Goal: Transaction & Acquisition: Obtain resource

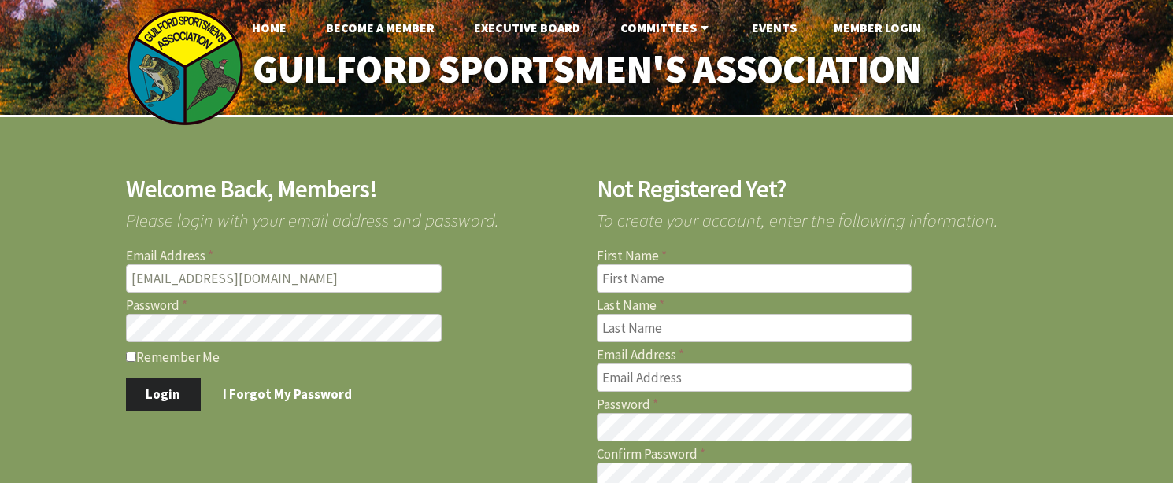
type input "[EMAIL_ADDRESS][DOMAIN_NAME]"
drag, startPoint x: 181, startPoint y: 393, endPoint x: 210, endPoint y: 392, distance: 29.1
click at [181, 392] on button "Login" at bounding box center [163, 395] width 75 height 33
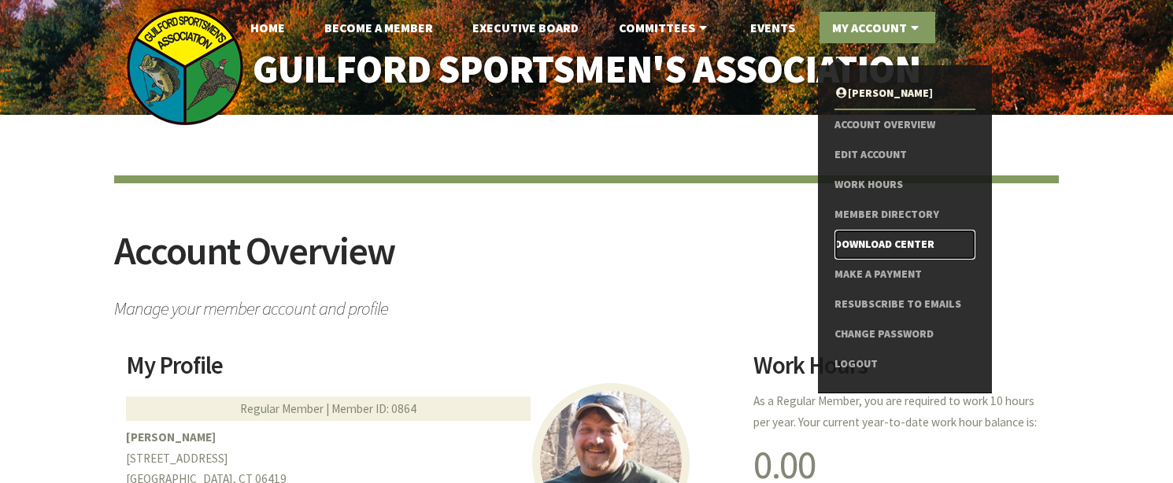
click at [878, 239] on link "Download Center" at bounding box center [905, 245] width 141 height 30
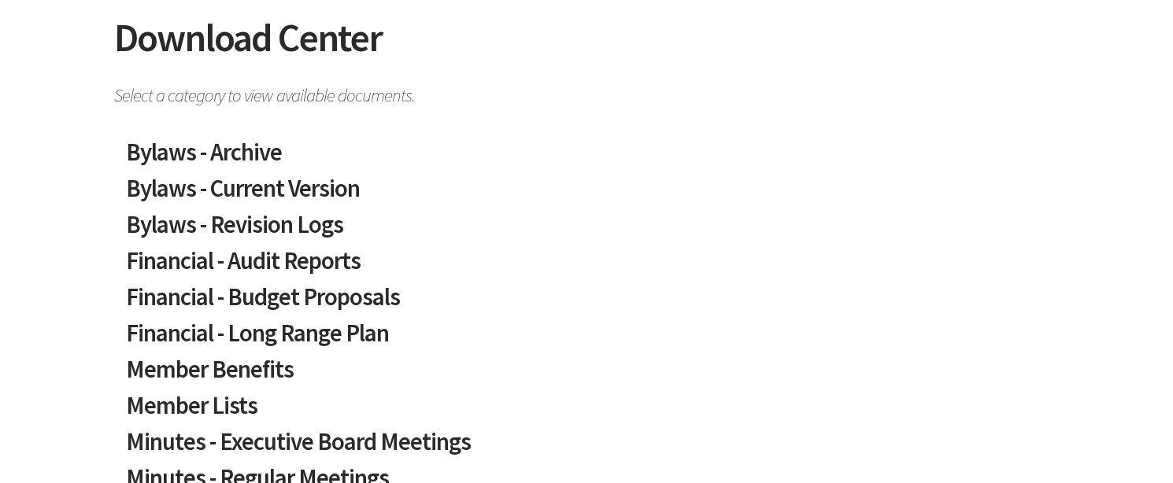
scroll to position [236, 0]
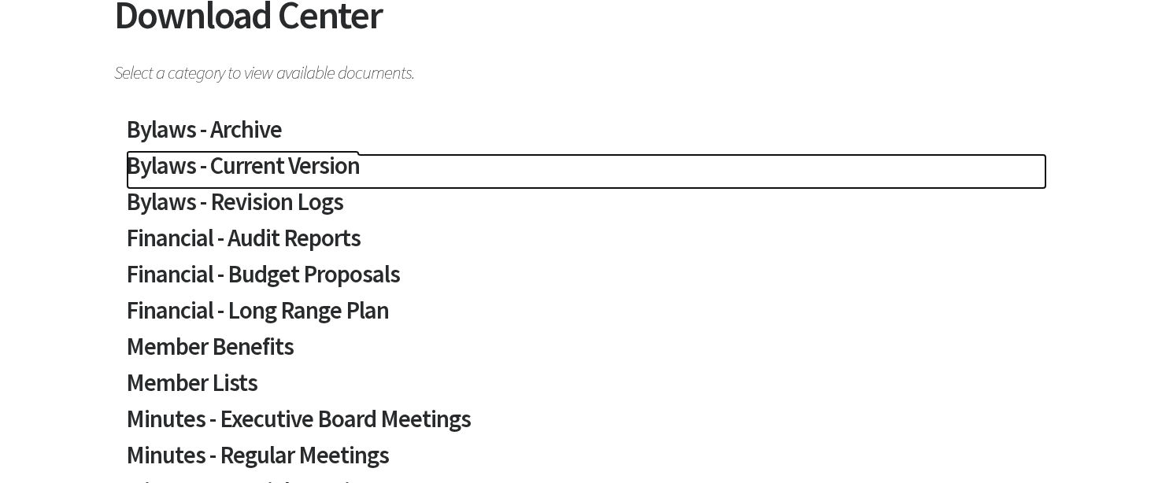
click at [336, 176] on h2 "Bylaws - Current Version" at bounding box center [586, 172] width 921 height 36
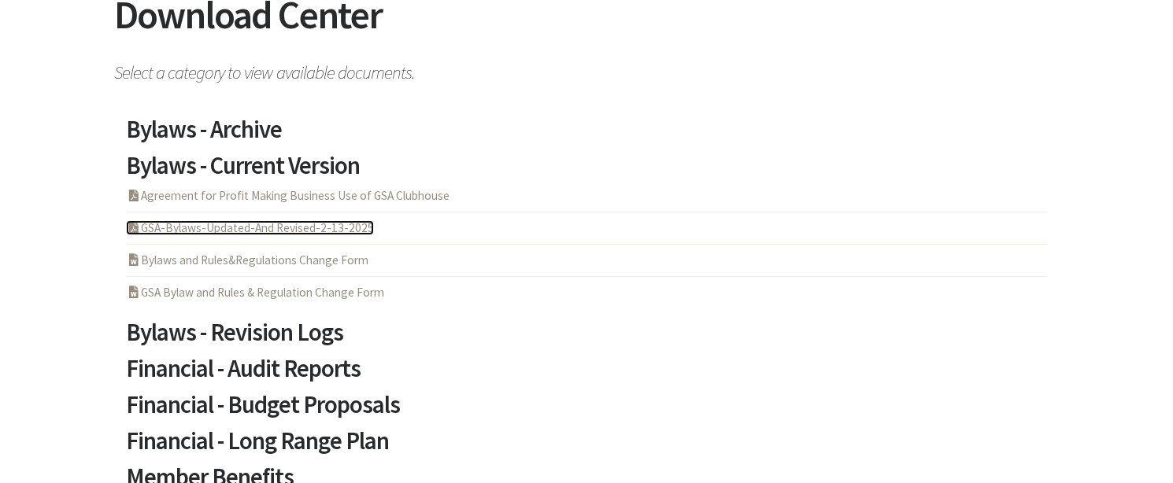
click at [295, 229] on link "PDF Acrobat Document GSA-Bylaws-Updated-And Revised-2-13-2025" at bounding box center [250, 227] width 248 height 15
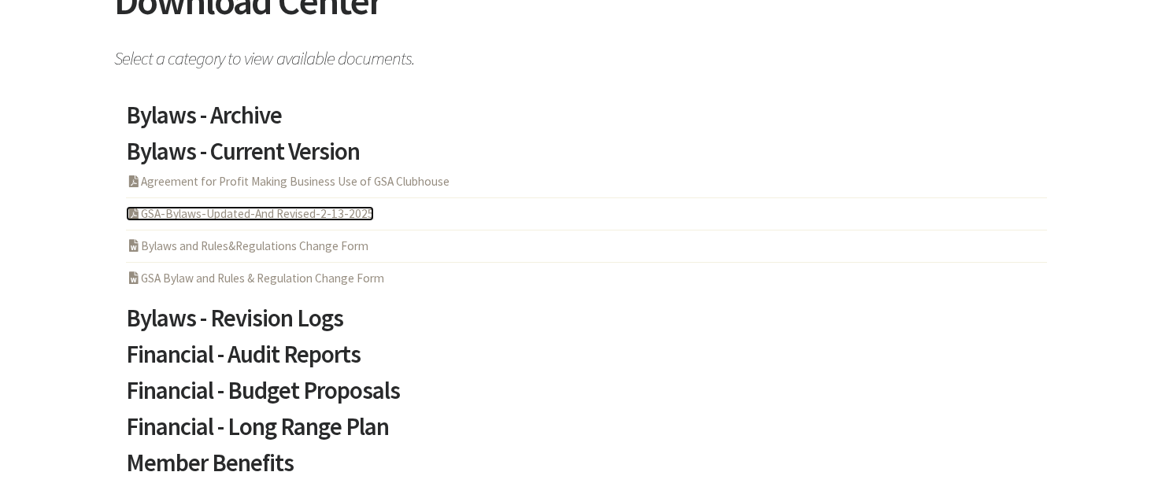
scroll to position [157, 0]
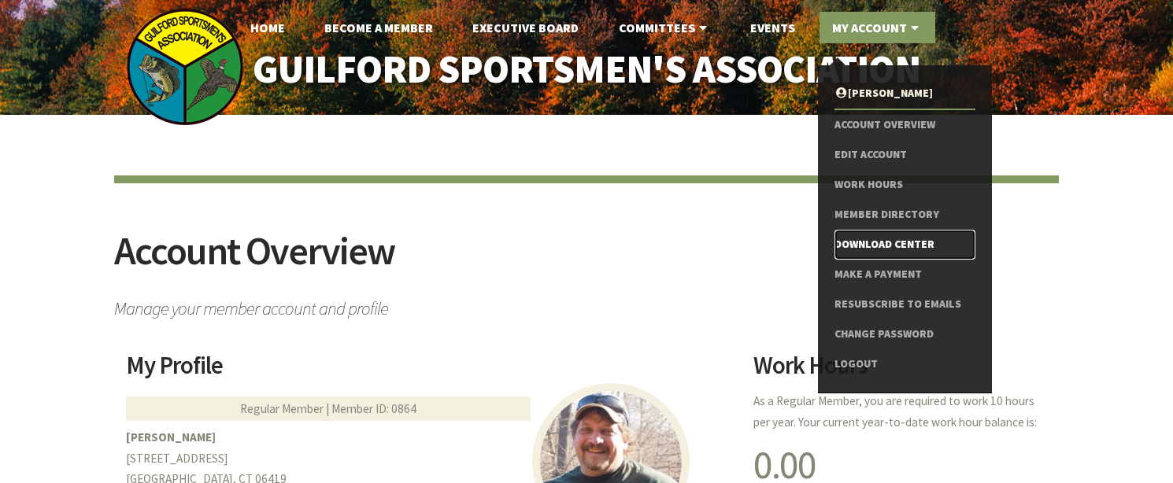
click at [876, 240] on link "Download Center" at bounding box center [905, 245] width 141 height 30
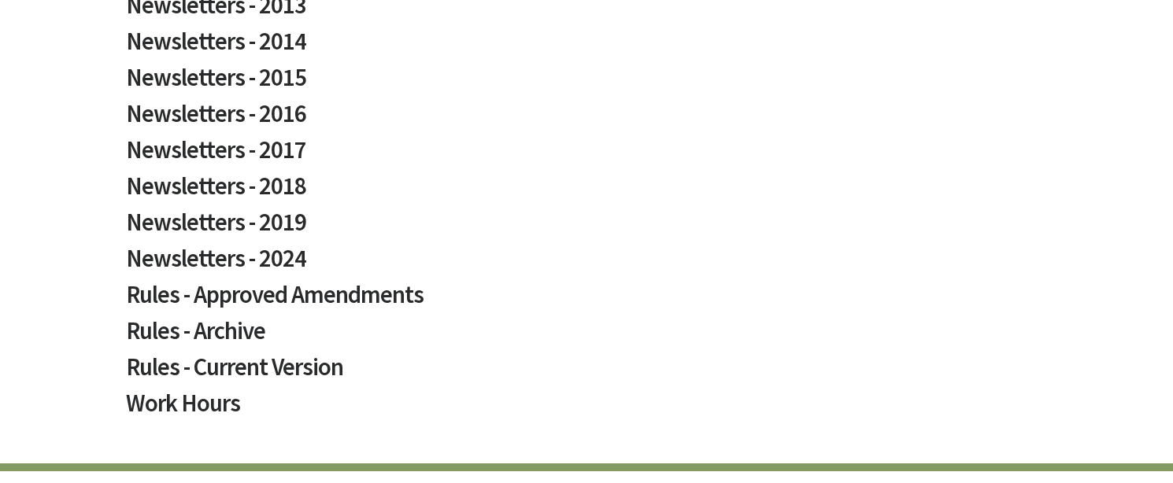
scroll to position [1024, 0]
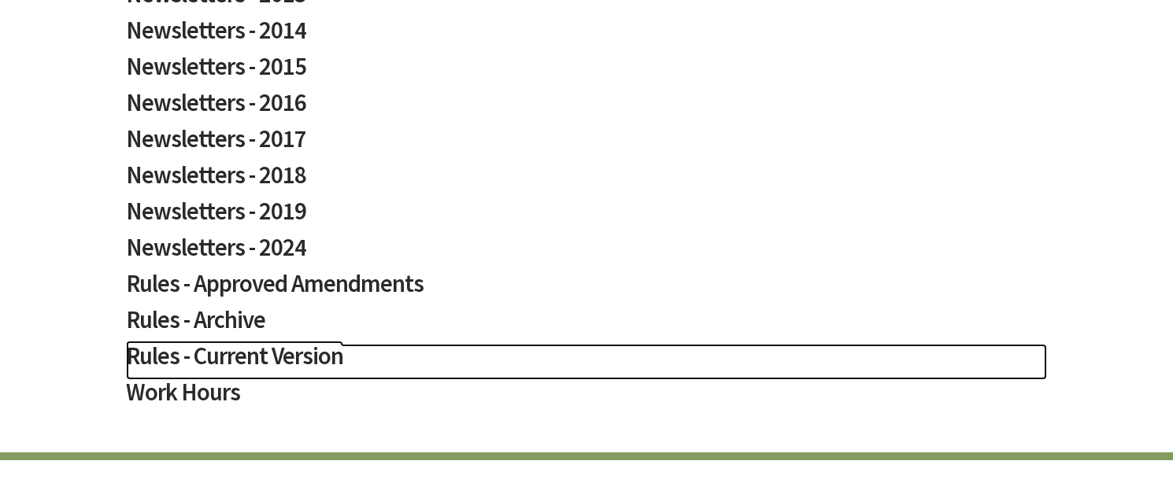
click at [267, 354] on h2 "Rules - Current Version" at bounding box center [586, 362] width 921 height 36
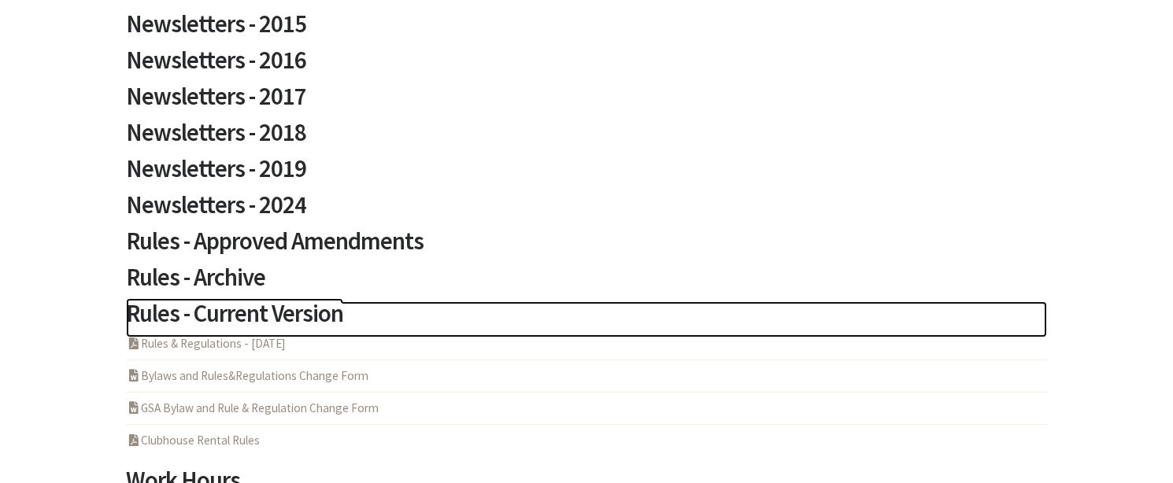
scroll to position [1102, 0]
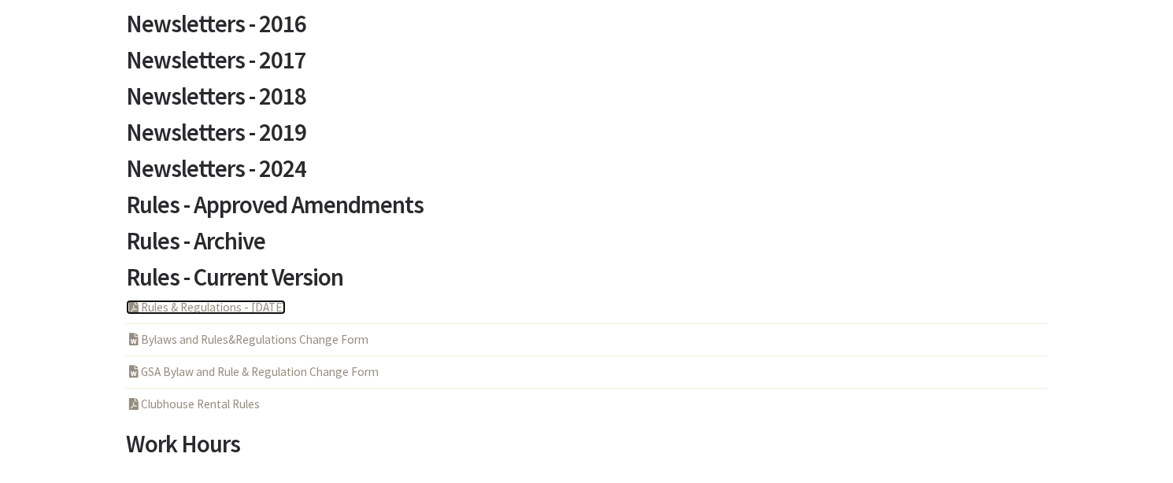
click at [241, 305] on link "PDF Acrobat Document Rules & Regulations - [DATE]" at bounding box center [206, 307] width 160 height 15
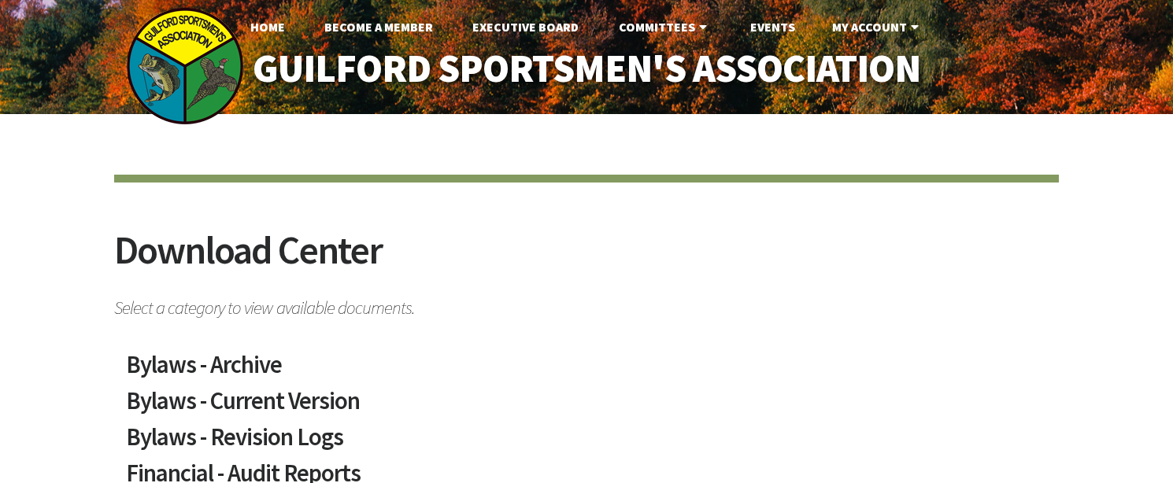
scroll to position [0, 0]
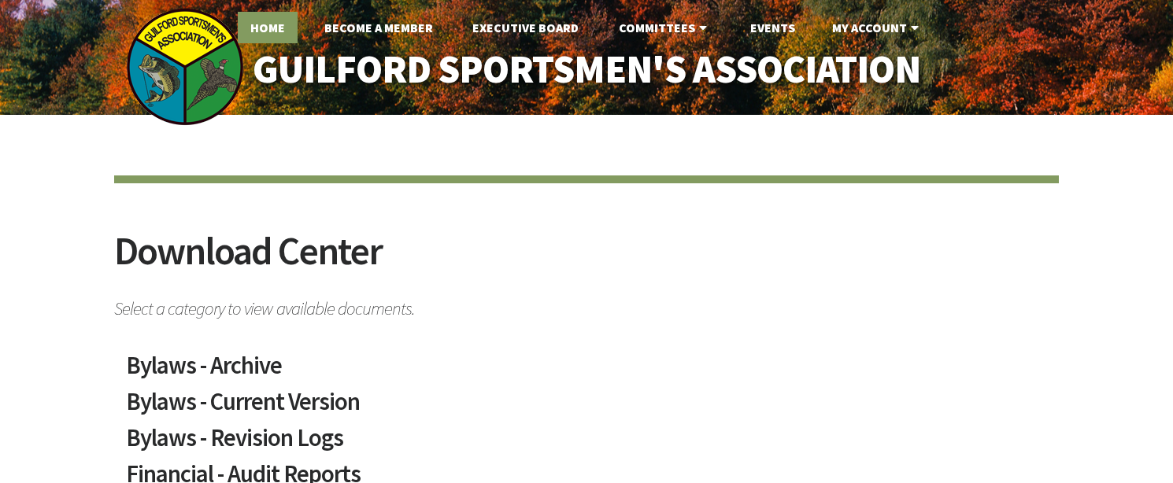
click at [267, 31] on link "Home" at bounding box center [268, 27] width 60 height 31
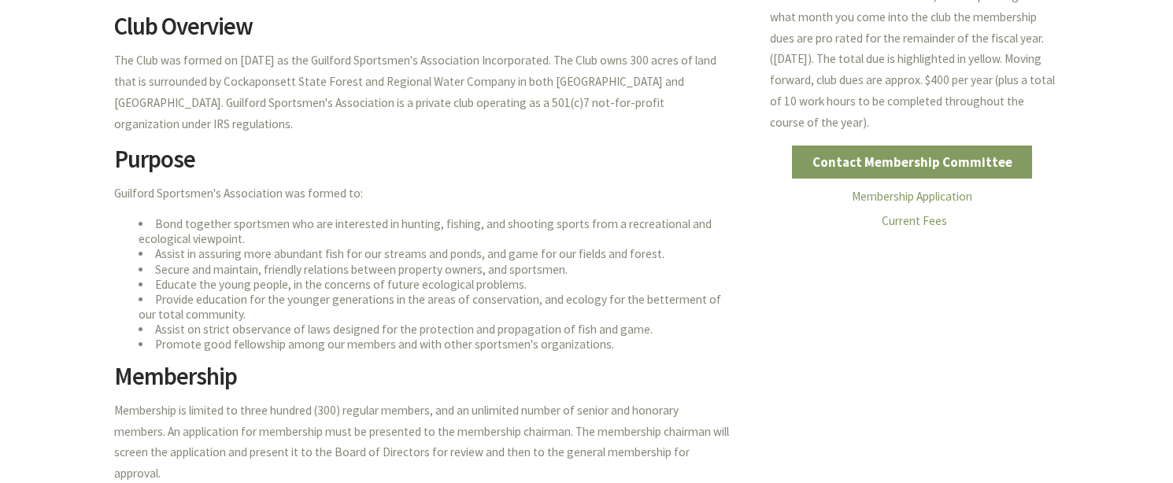
scroll to position [350, 0]
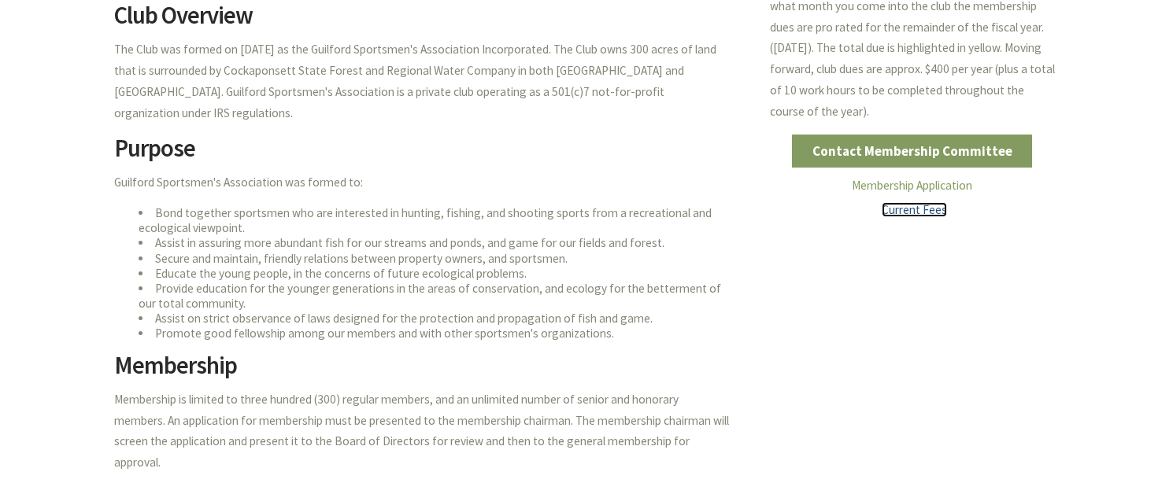
click at [913, 206] on link "Current Fees" at bounding box center [914, 209] width 65 height 15
